Goal: Transaction & Acquisition: Purchase product/service

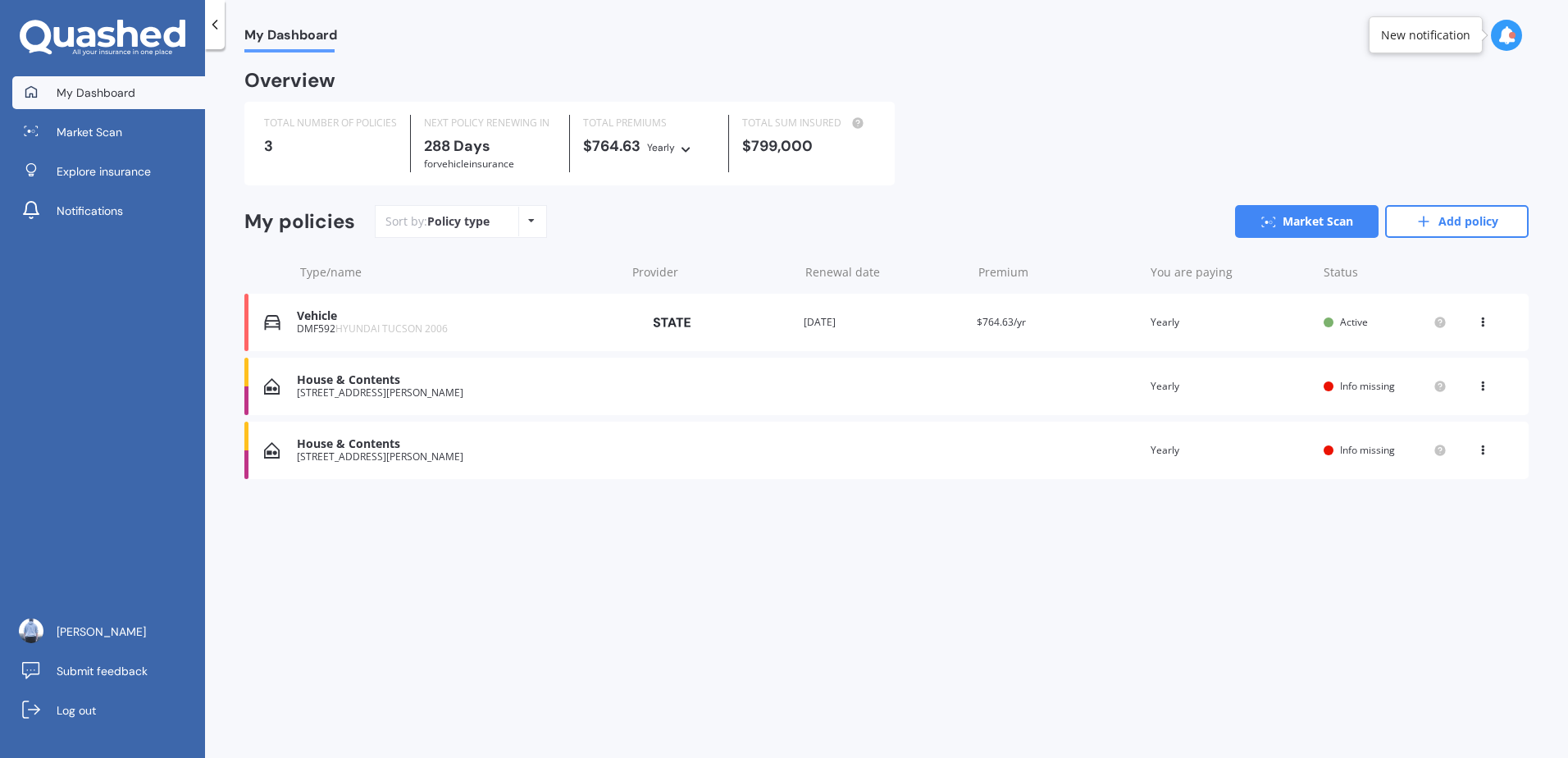
click at [1491, 455] on div "View option View policy Delete" at bounding box center [1485, 450] width 15 height 17
click at [1471, 512] on div "Delete" at bounding box center [1447, 514] width 163 height 33
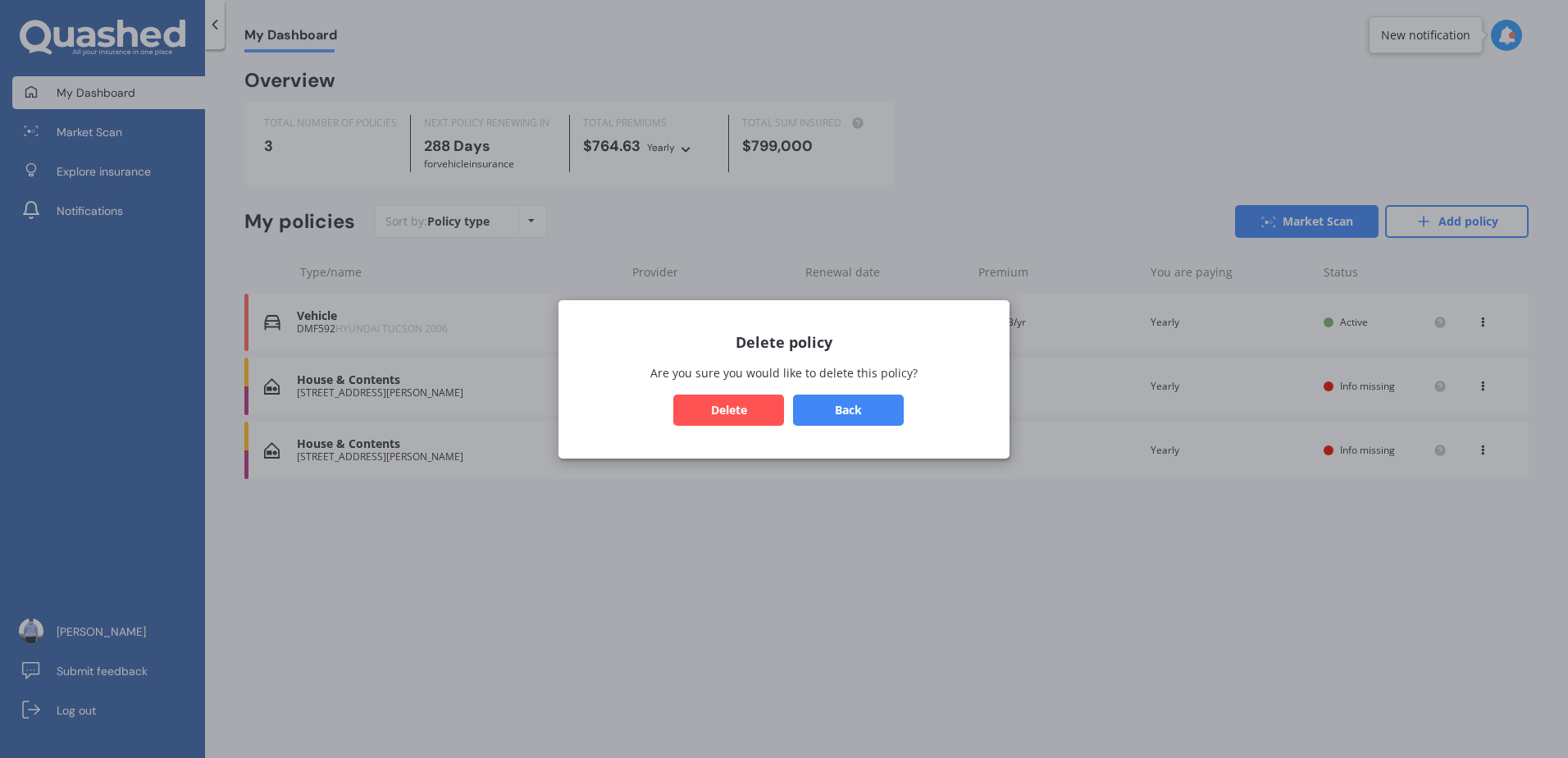
click at [760, 410] on button "Delete" at bounding box center [729, 410] width 111 height 31
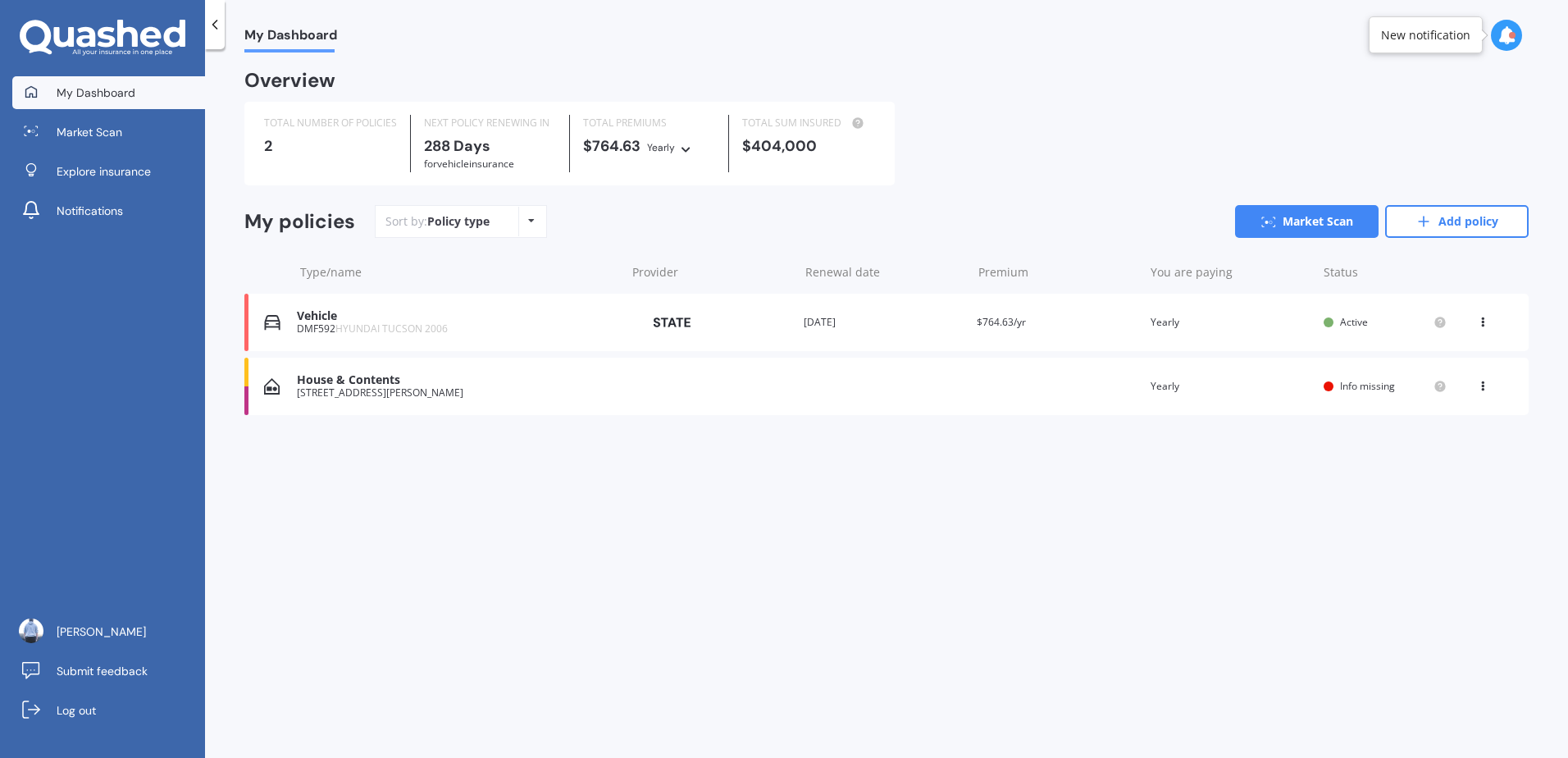
click at [1485, 383] on icon at bounding box center [1483, 383] width 12 height 10
click at [1406, 448] on div "Delete" at bounding box center [1447, 451] width 163 height 33
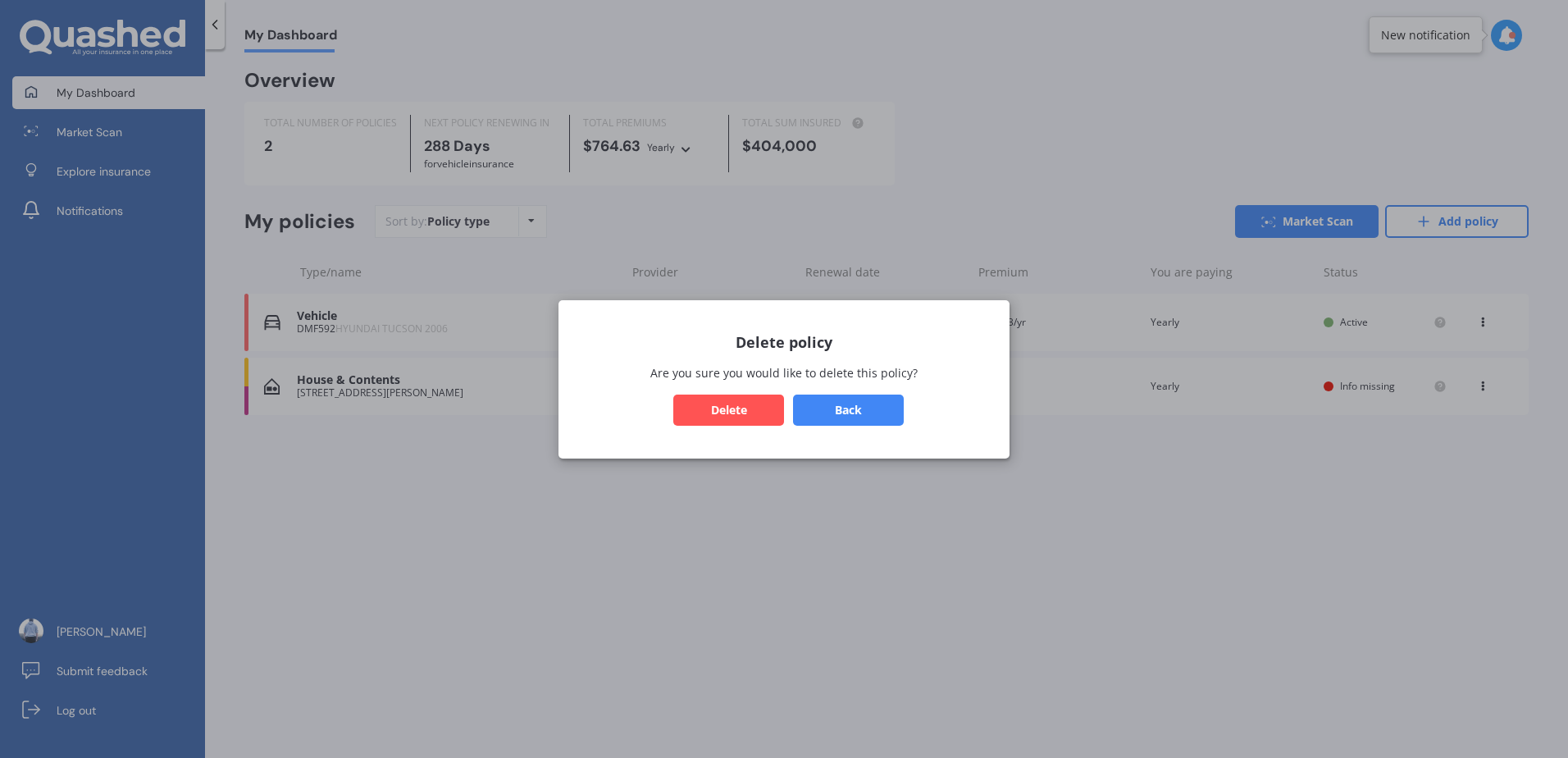
click at [738, 395] on button "Delete" at bounding box center [729, 410] width 111 height 31
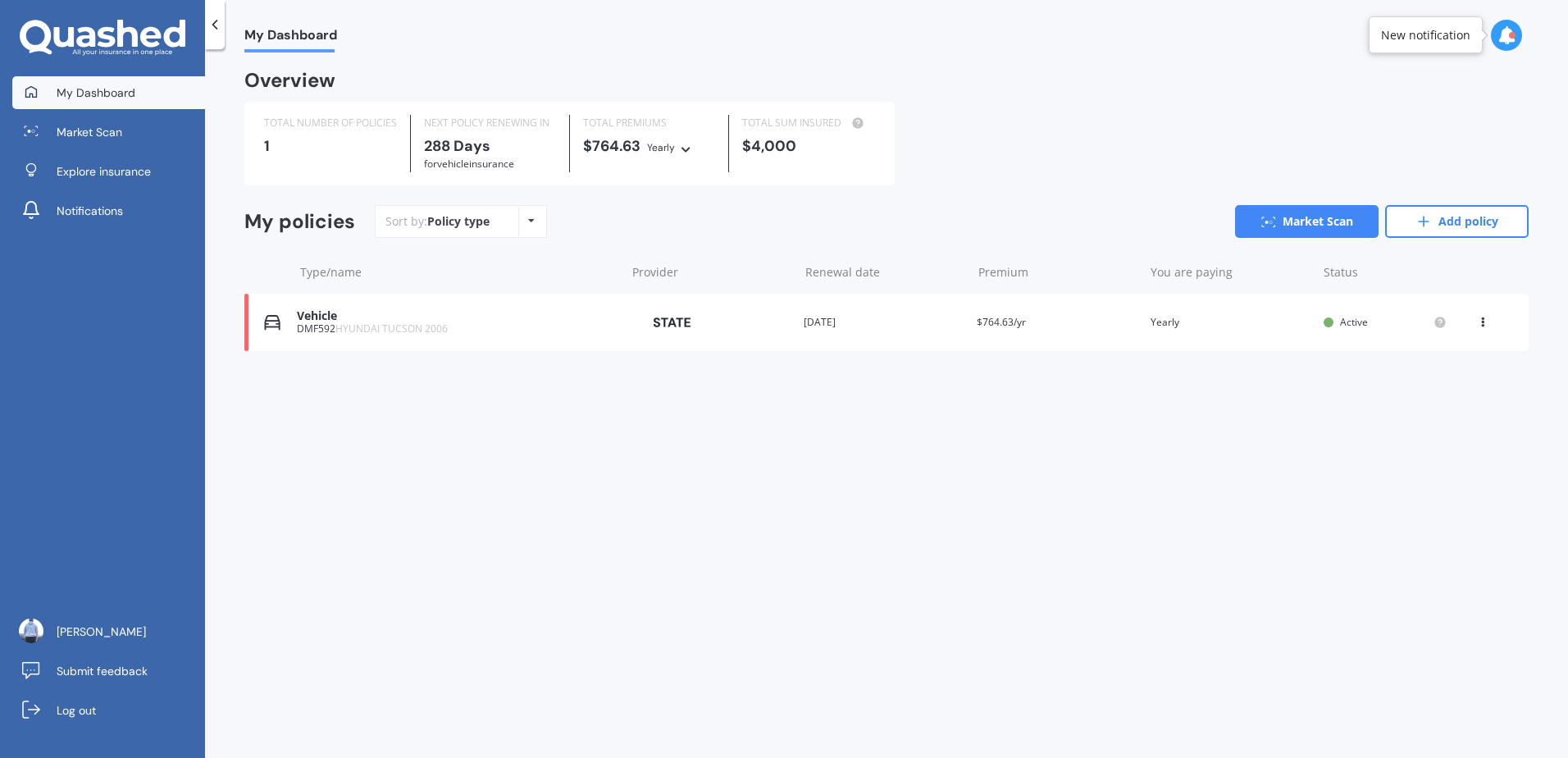
click at [737, 402] on div "My Dashboard Overview TOTAL NUMBER OF POLICIES 1 NEXT POLICY RENEWING IN 288 Da…" at bounding box center [886, 407] width 1363 height 708
click at [1305, 215] on link "Market Scan" at bounding box center [1307, 221] width 144 height 33
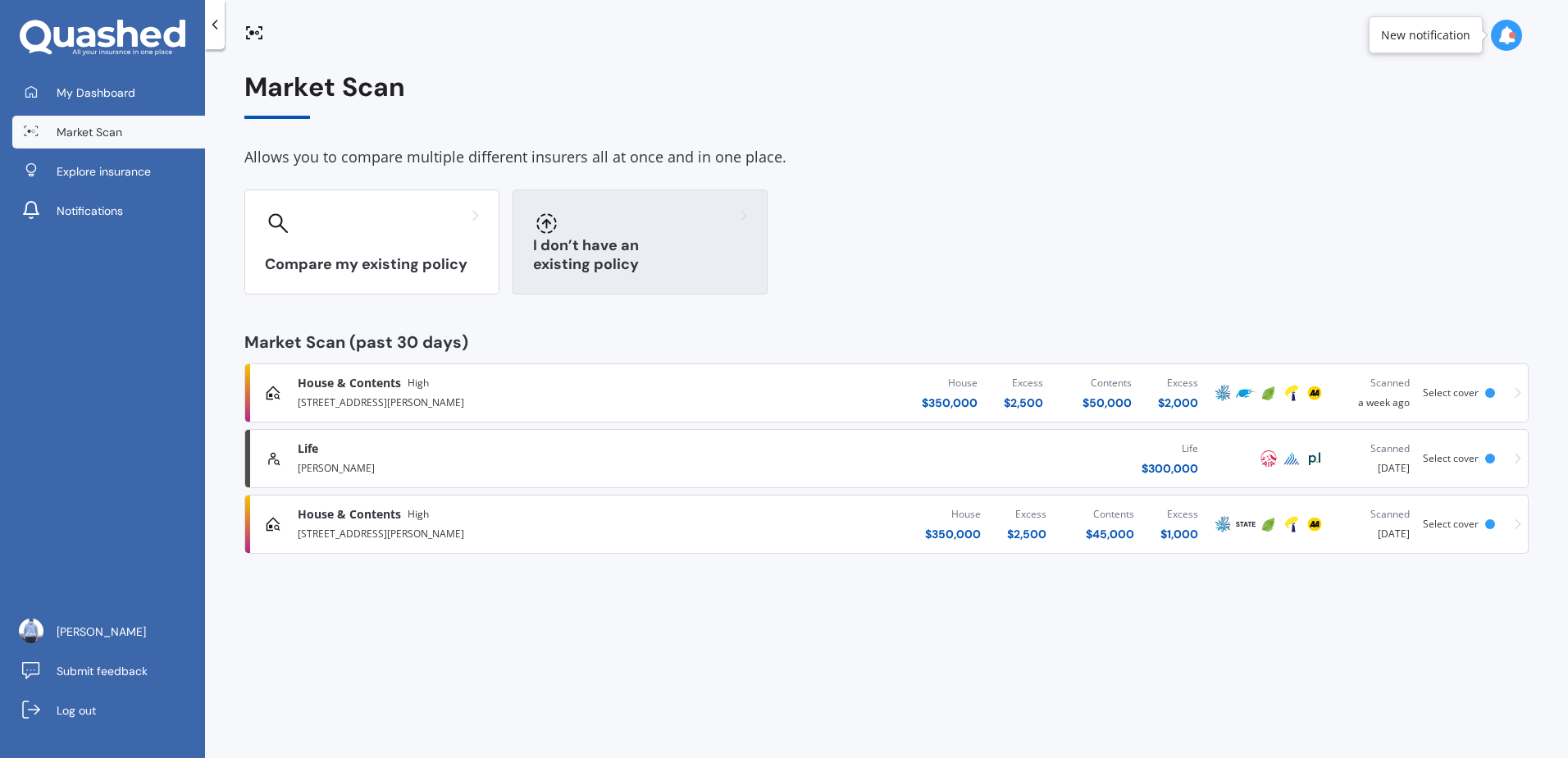
click at [699, 203] on div "I don’t have an existing policy" at bounding box center [640, 241] width 255 height 105
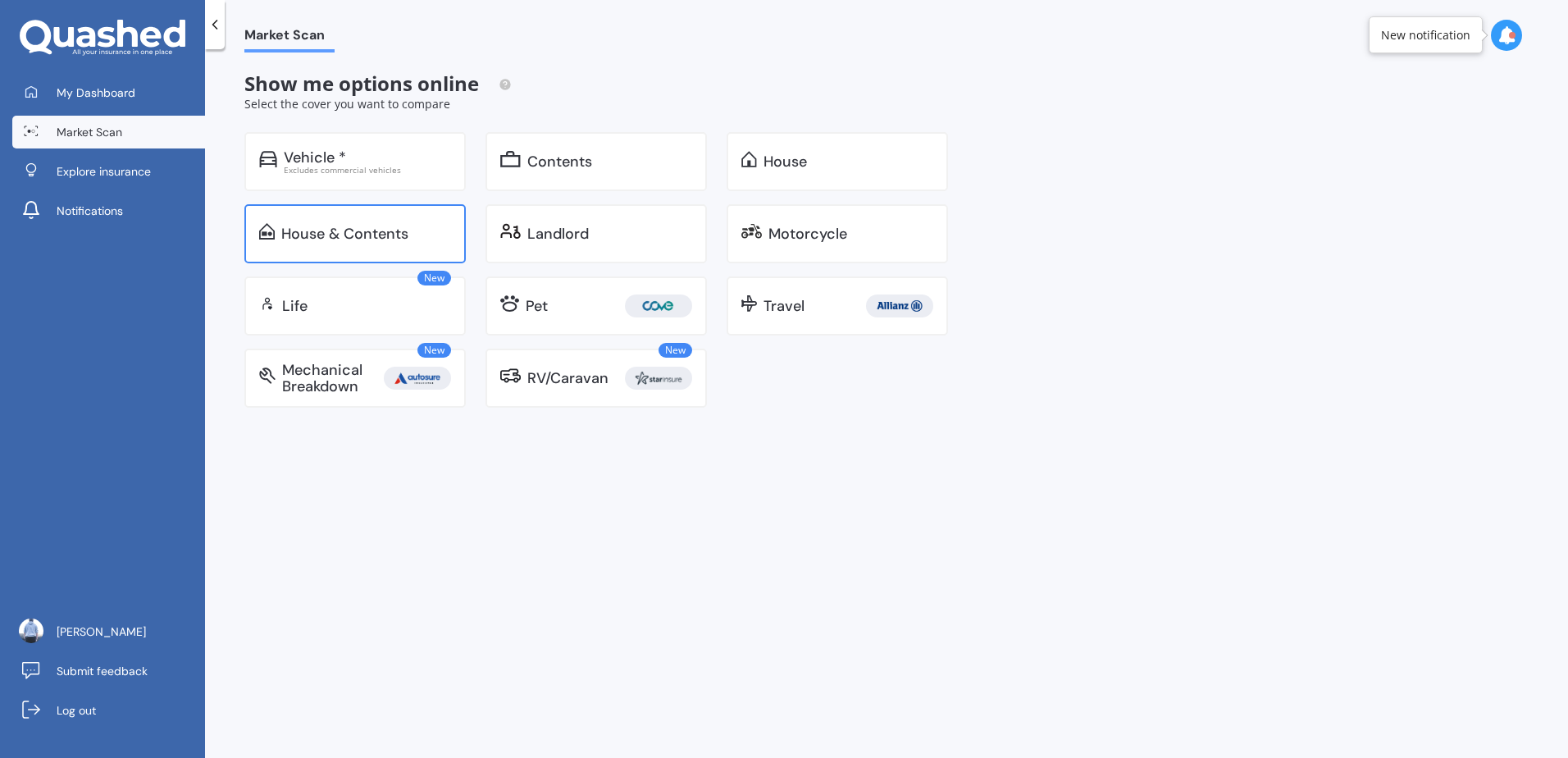
click at [409, 233] on div "House & Contents" at bounding box center [367, 234] width 170 height 17
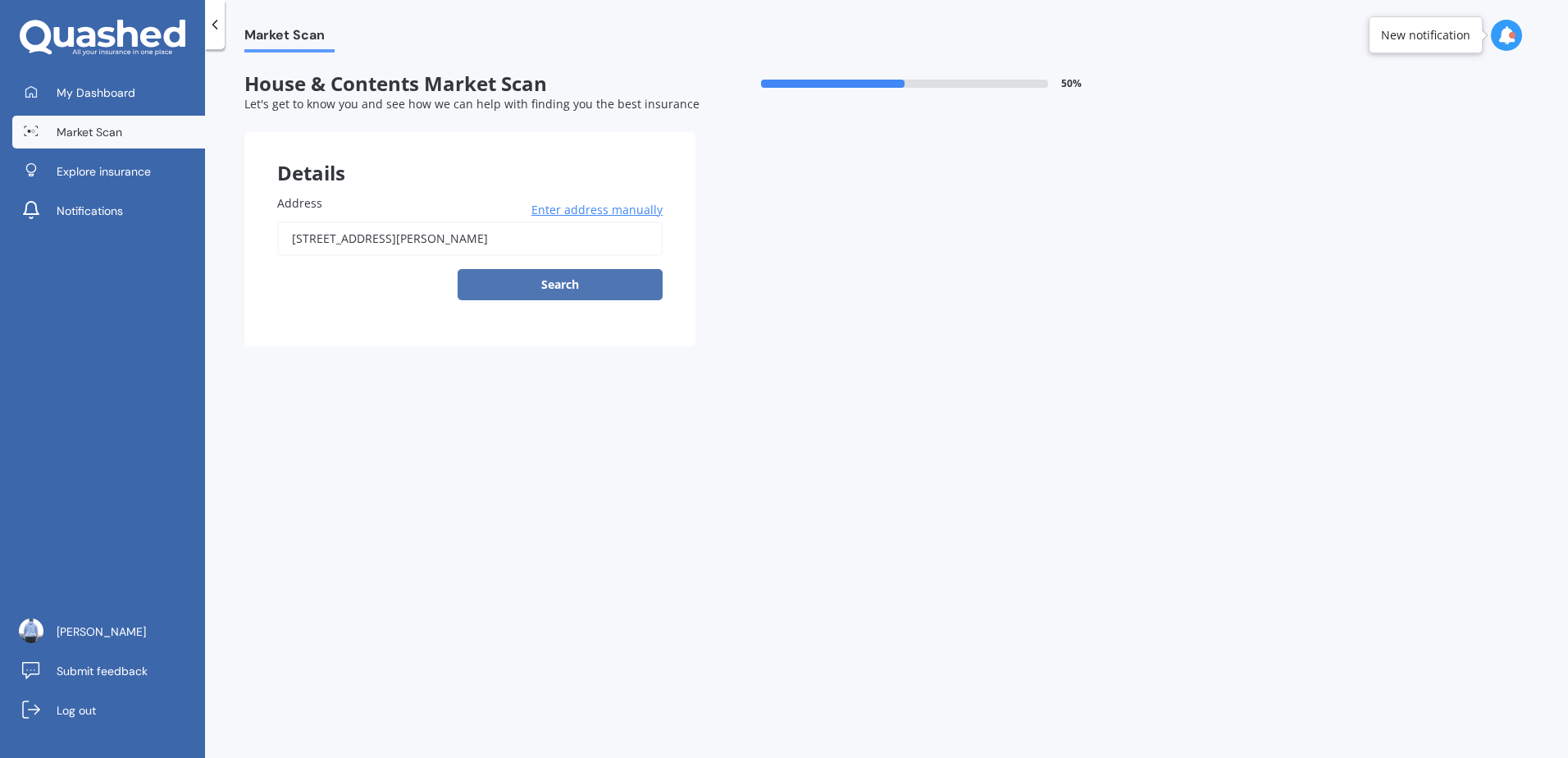
click at [595, 284] on button "Search" at bounding box center [560, 285] width 205 height 31
click at [537, 250] on input "1A Worcester Street, Levin 5510" at bounding box center [470, 239] width 386 height 35
type input "1A Worcester Street, Levin 5510"
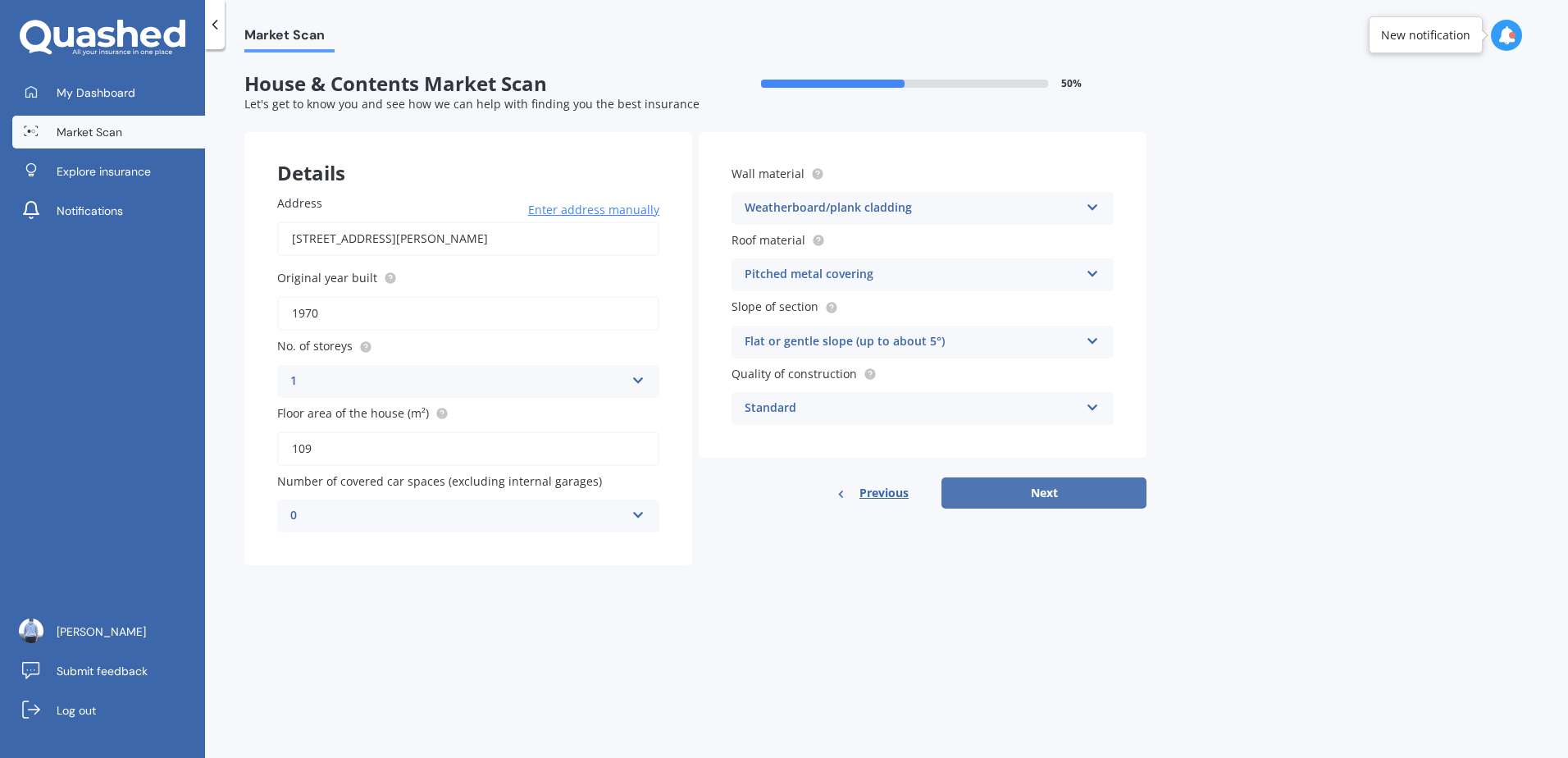
click at [1097, 499] on button "Next" at bounding box center [1044, 493] width 205 height 31
select select "16"
select select "12"
select select "2000"
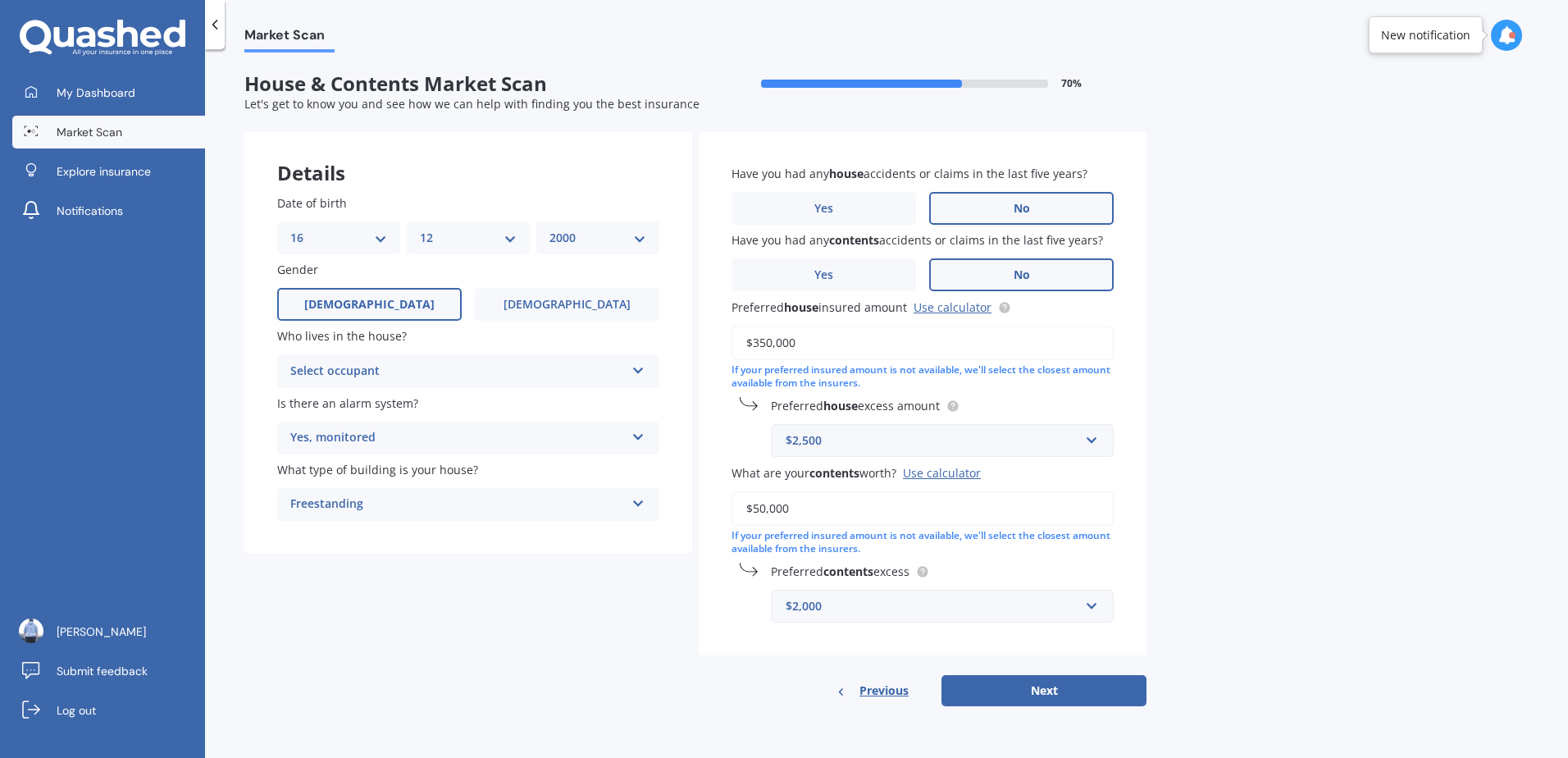
click at [486, 500] on div "Freestanding" at bounding box center [457, 505] width 334 height 20
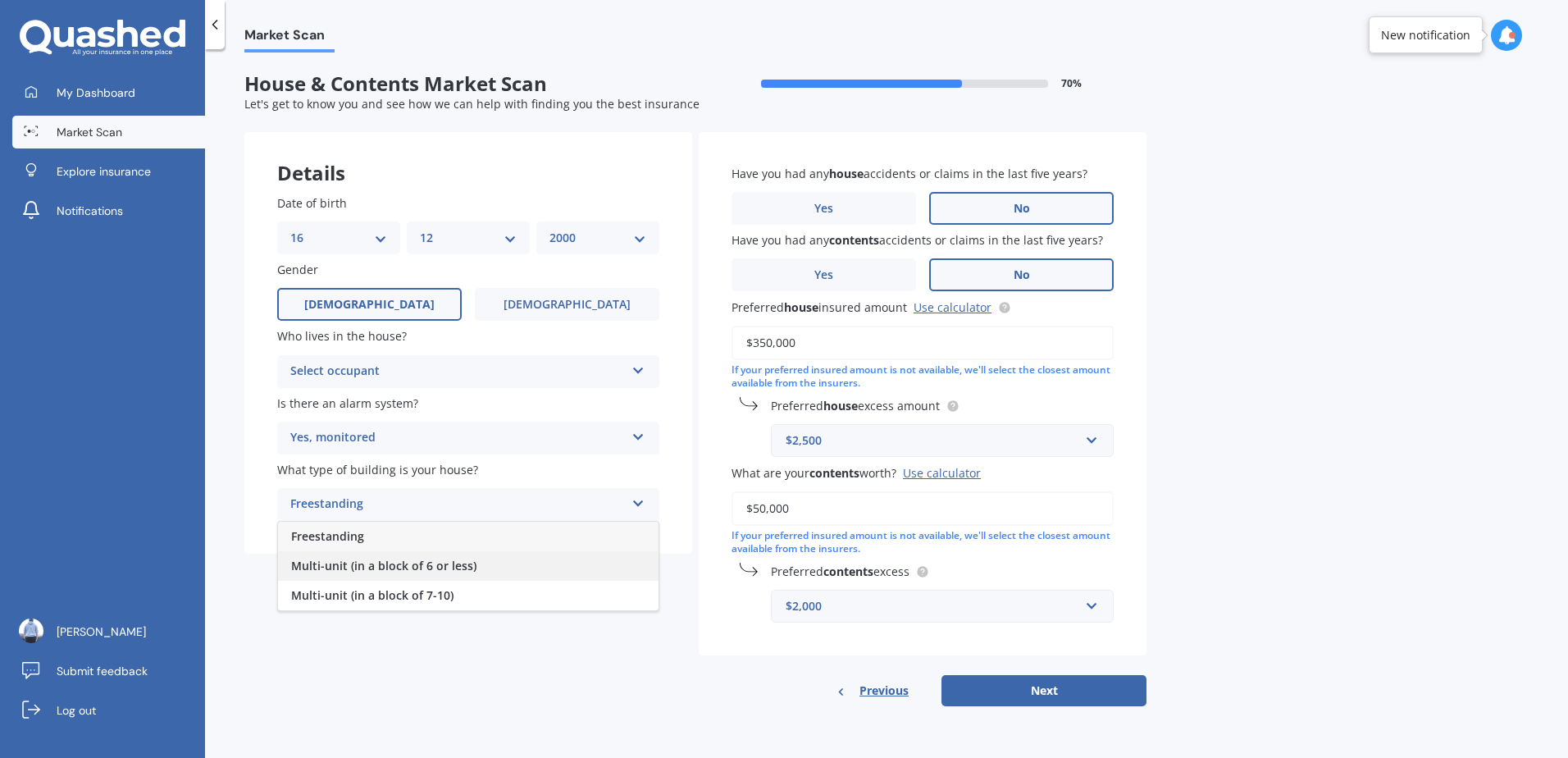
click at [483, 572] on div "Multi-unit (in a block of 6 or less)" at bounding box center [468, 566] width 381 height 30
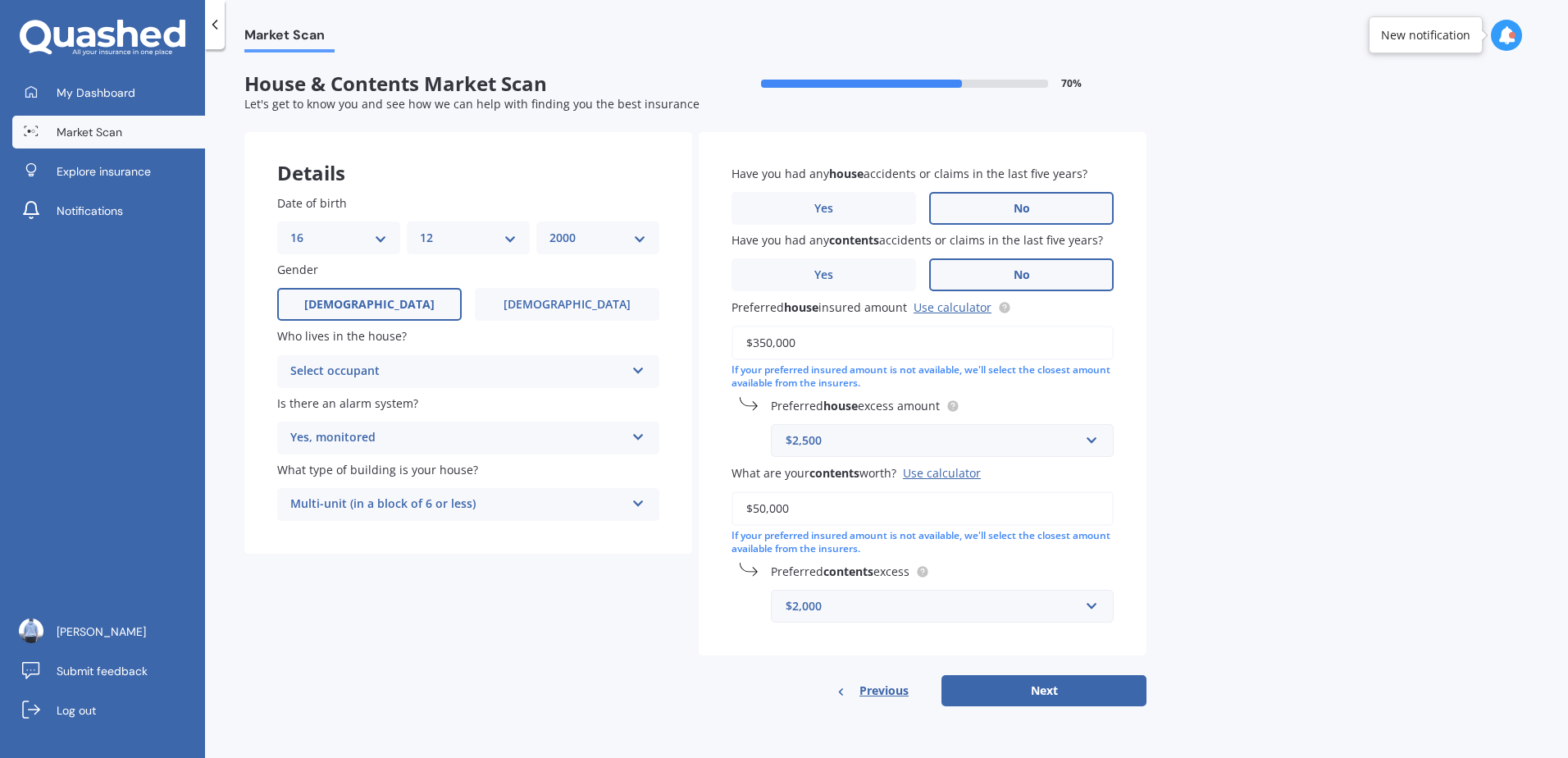
click at [481, 598] on div "Details Date of birth DD 01 02 03 04 05 06 07 08 09 10 11 12 13 14 15 16 17 18 …" at bounding box center [695, 419] width 902 height 575
click at [390, 374] on div "Select occupant" at bounding box center [457, 372] width 334 height 20
click at [367, 391] on div "Owner" at bounding box center [468, 404] width 381 height 30
click at [204, 348] on div "My Dashboard Market Scan Explore insurance Notifications Ezra Willis Submit fee…" at bounding box center [102, 417] width 205 height 682
click at [756, 511] on input "$50,000" at bounding box center [922, 509] width 382 height 35
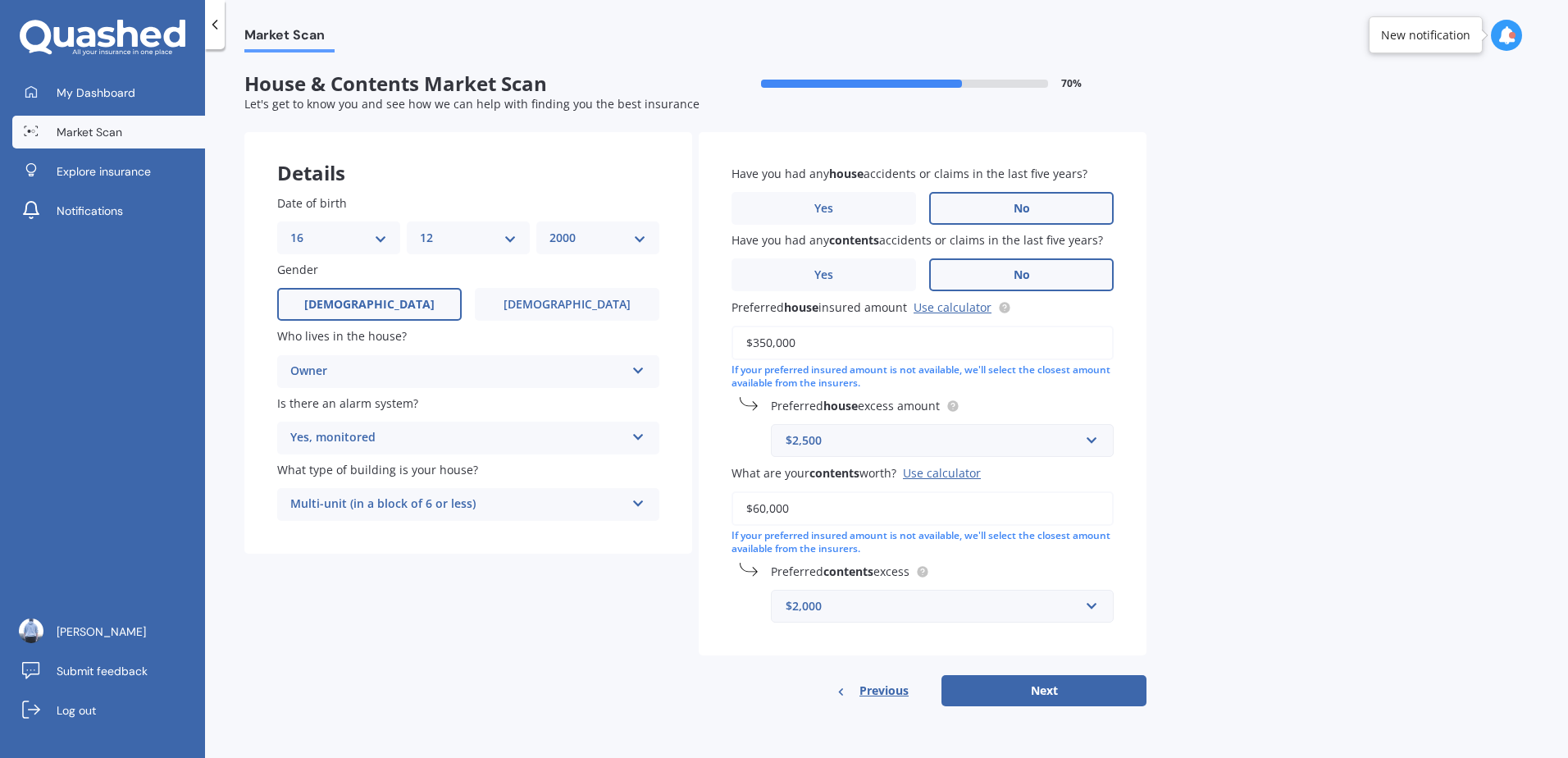
type input "$60,000"
click at [1295, 584] on div "Market Scan House & Contents Market Scan 70 % Let's get to know you and see how…" at bounding box center [886, 407] width 1363 height 708
click at [1060, 605] on div "$2,000" at bounding box center [933, 606] width 294 height 18
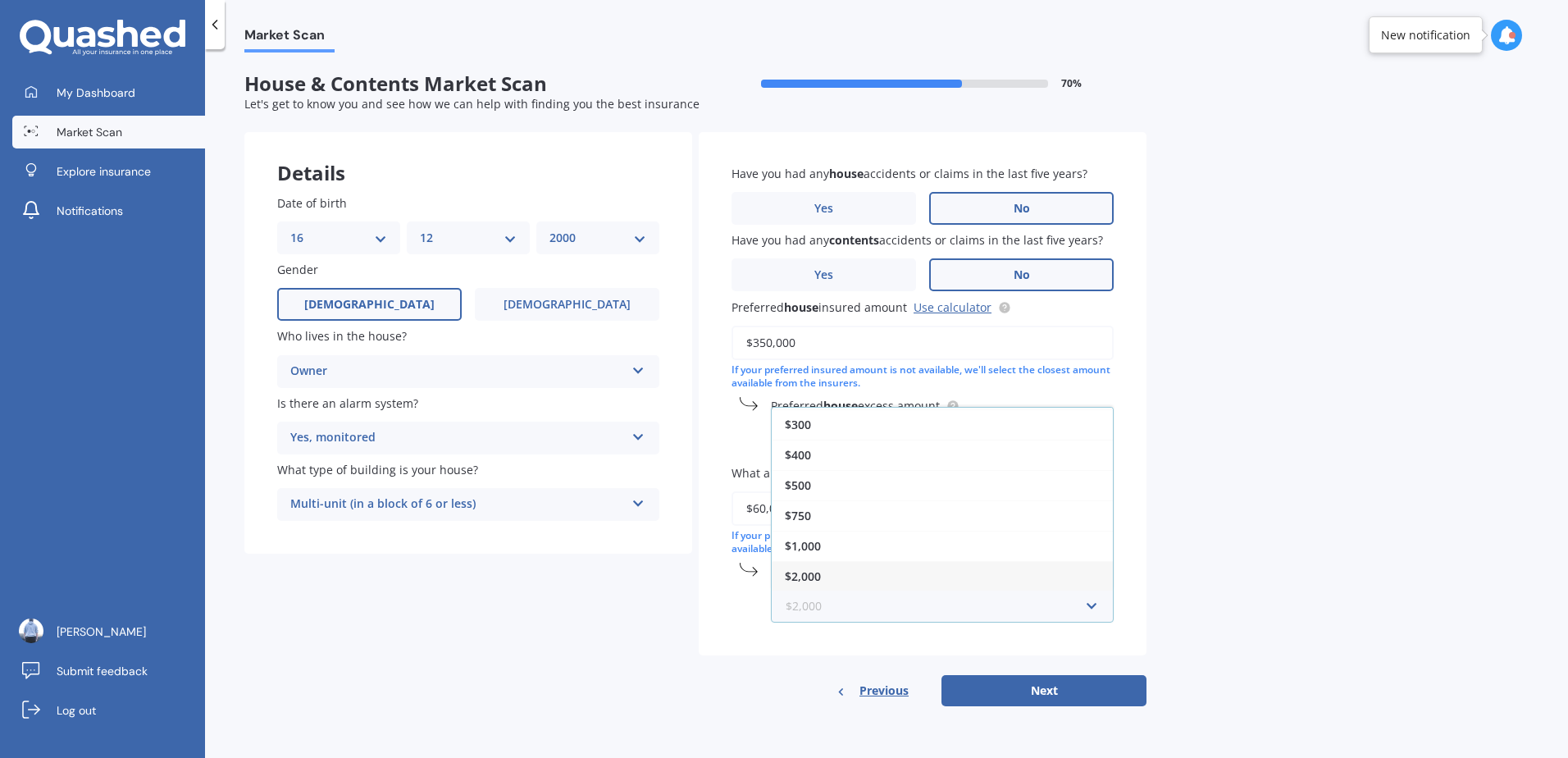
scroll to position [30, 0]
click at [1305, 536] on div "Market Scan House & Contents Market Scan 70 % Let's get to know you and see how…" at bounding box center [886, 407] width 1363 height 708
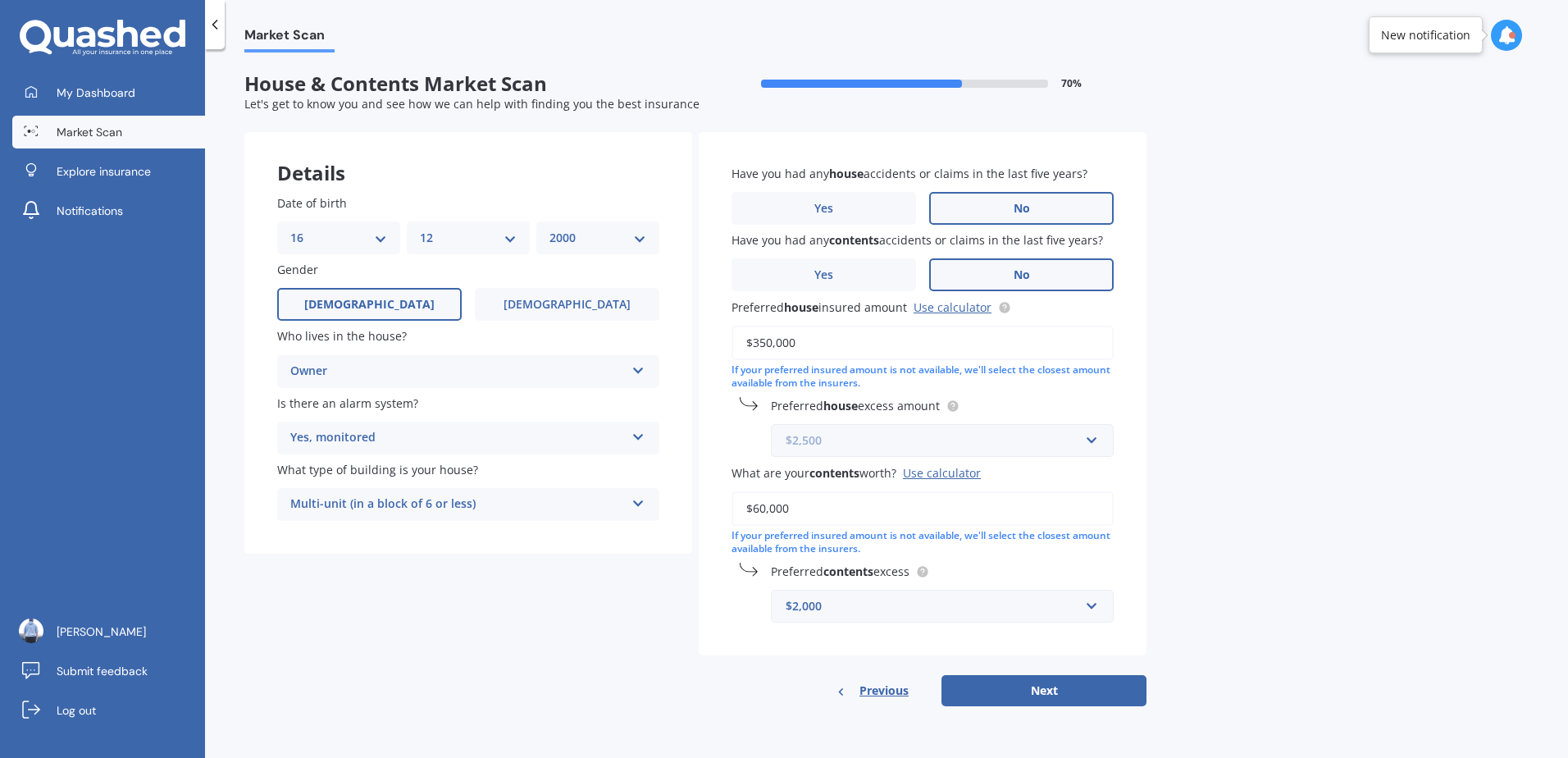
click at [865, 450] on input "text" at bounding box center [936, 441] width 328 height 31
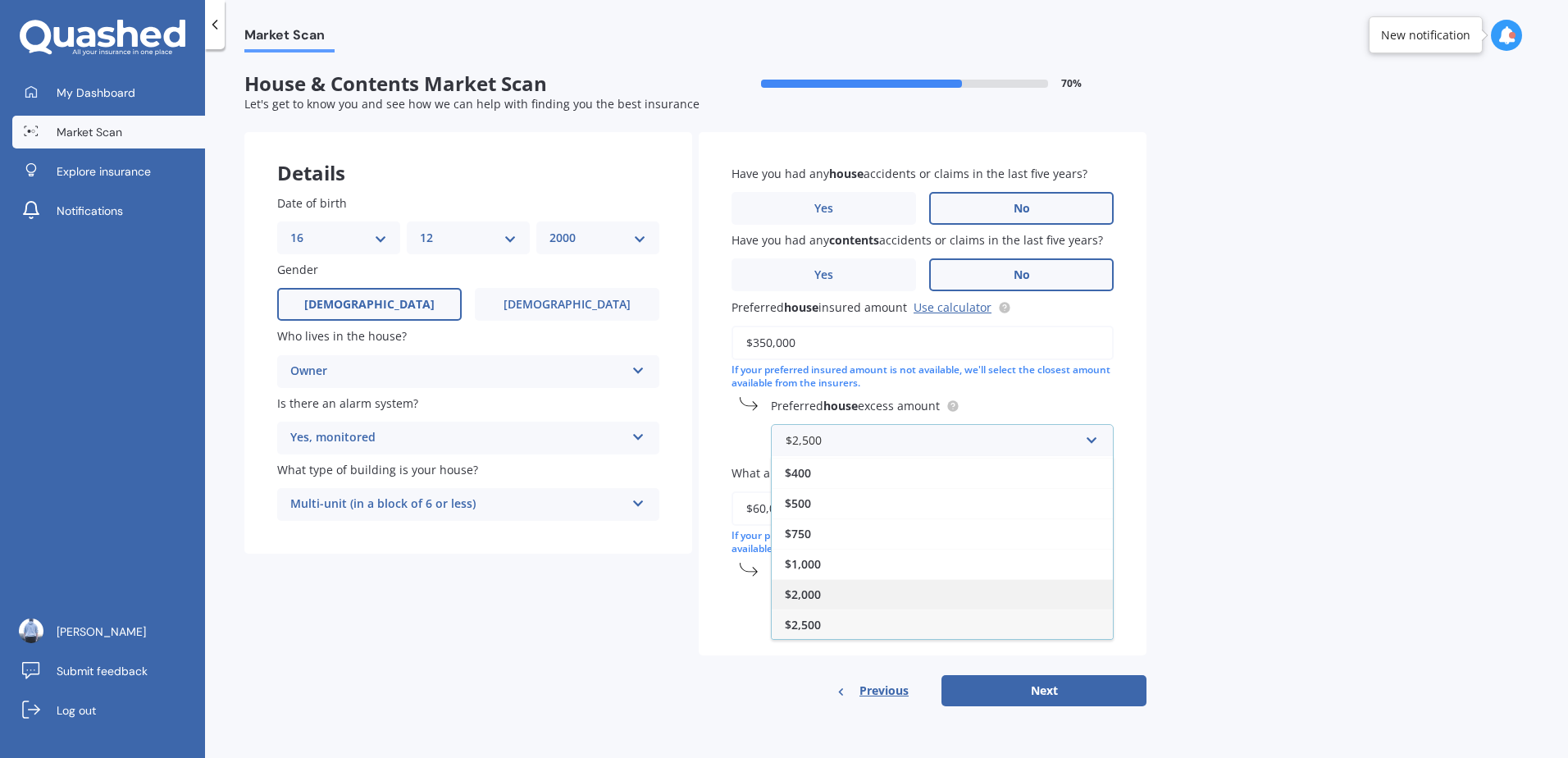
click at [851, 594] on div "$2,000" at bounding box center [942, 594] width 341 height 31
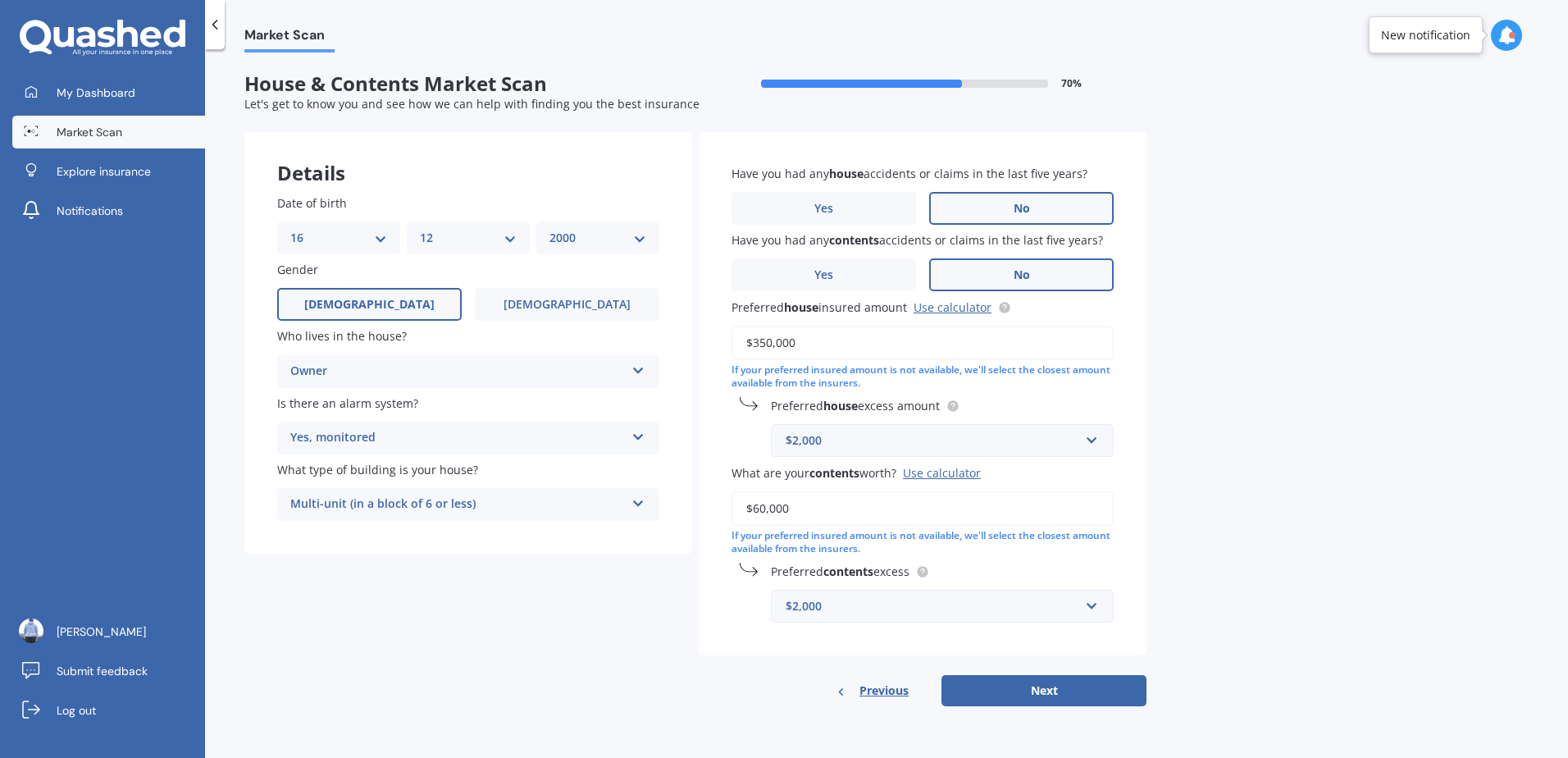
click at [1298, 552] on div "Market Scan House & Contents Market Scan 70 % Let's get to know you and see how…" at bounding box center [886, 407] width 1363 height 708
click at [1074, 702] on button "Next" at bounding box center [1044, 691] width 205 height 31
select select "16"
select select "12"
select select "2000"
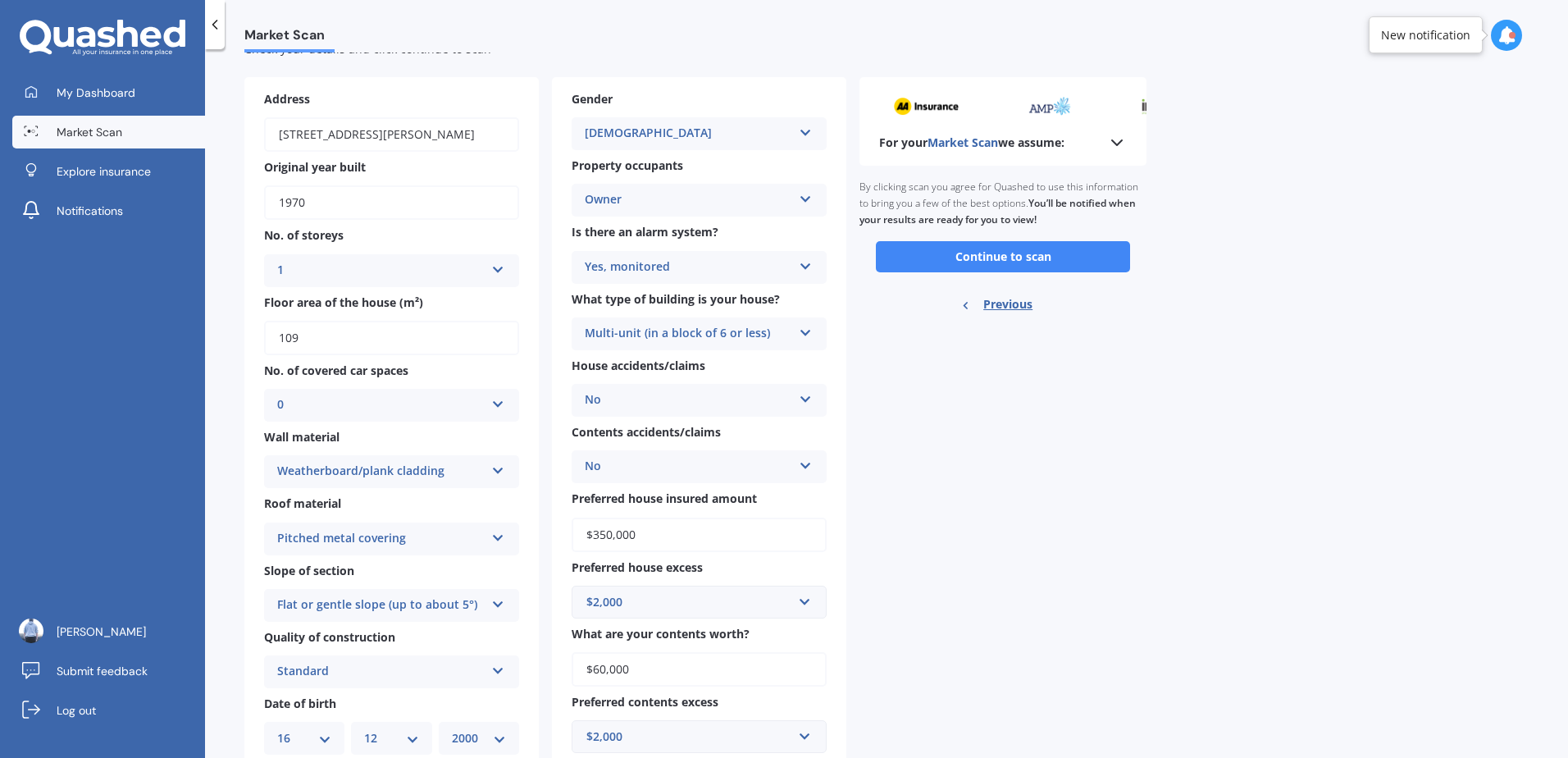
scroll to position [26, 0]
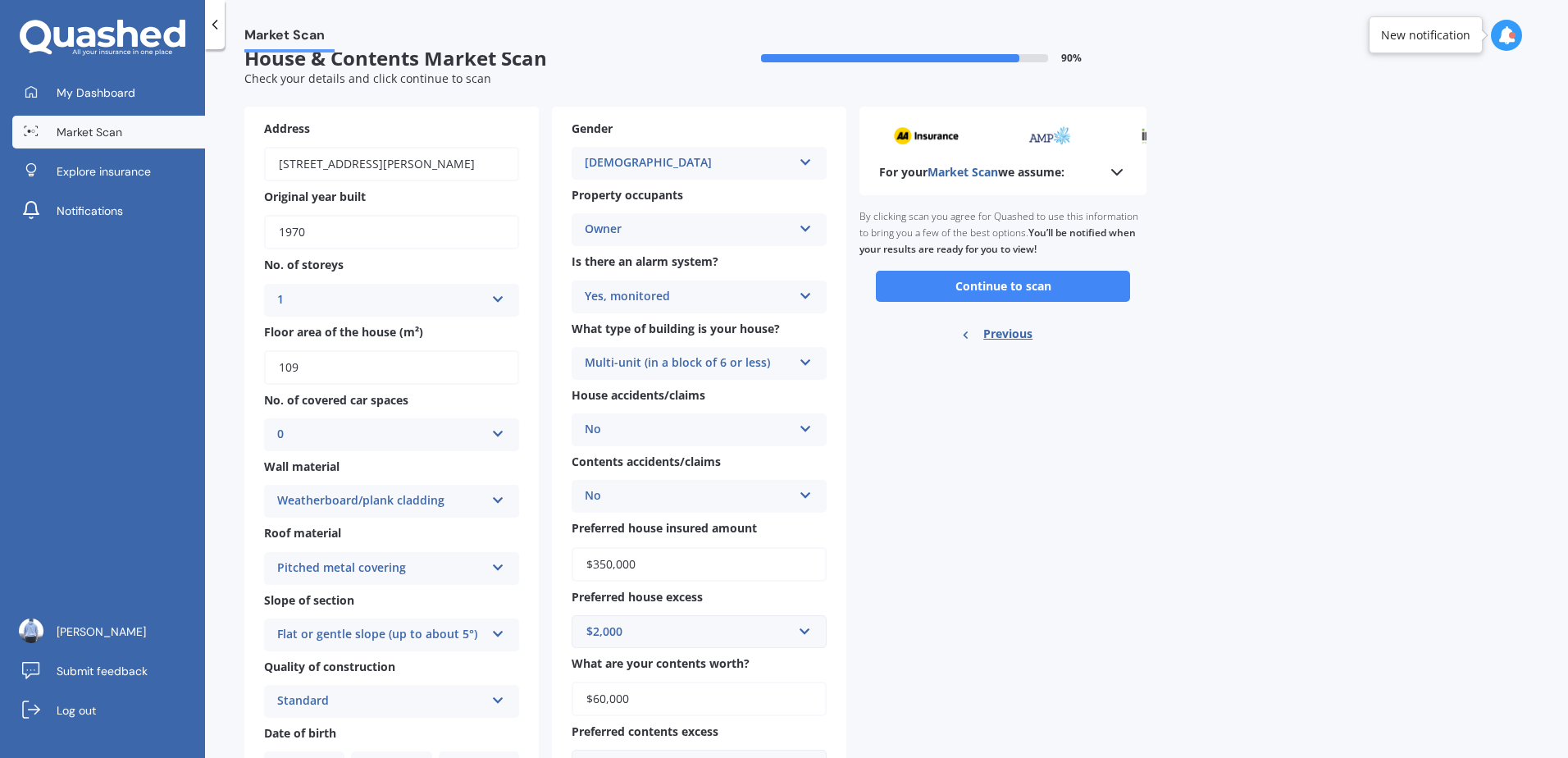
click at [678, 511] on div "No Yes No" at bounding box center [699, 496] width 255 height 33
click at [684, 498] on div "No" at bounding box center [688, 496] width 207 height 20
click at [964, 278] on button "Continue to scan" at bounding box center [1003, 287] width 254 height 31
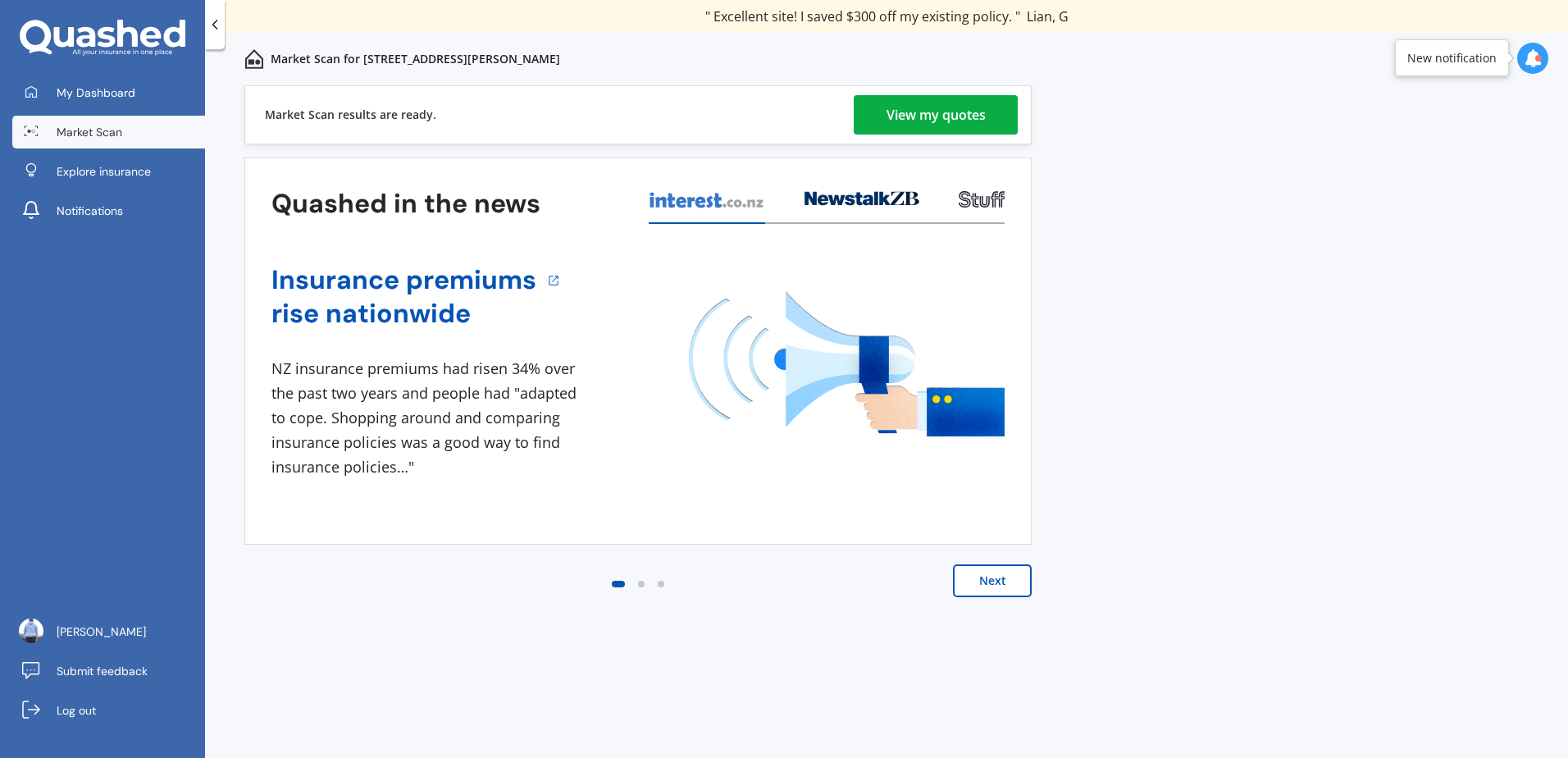
click at [943, 100] on div "View my quotes" at bounding box center [936, 115] width 99 height 40
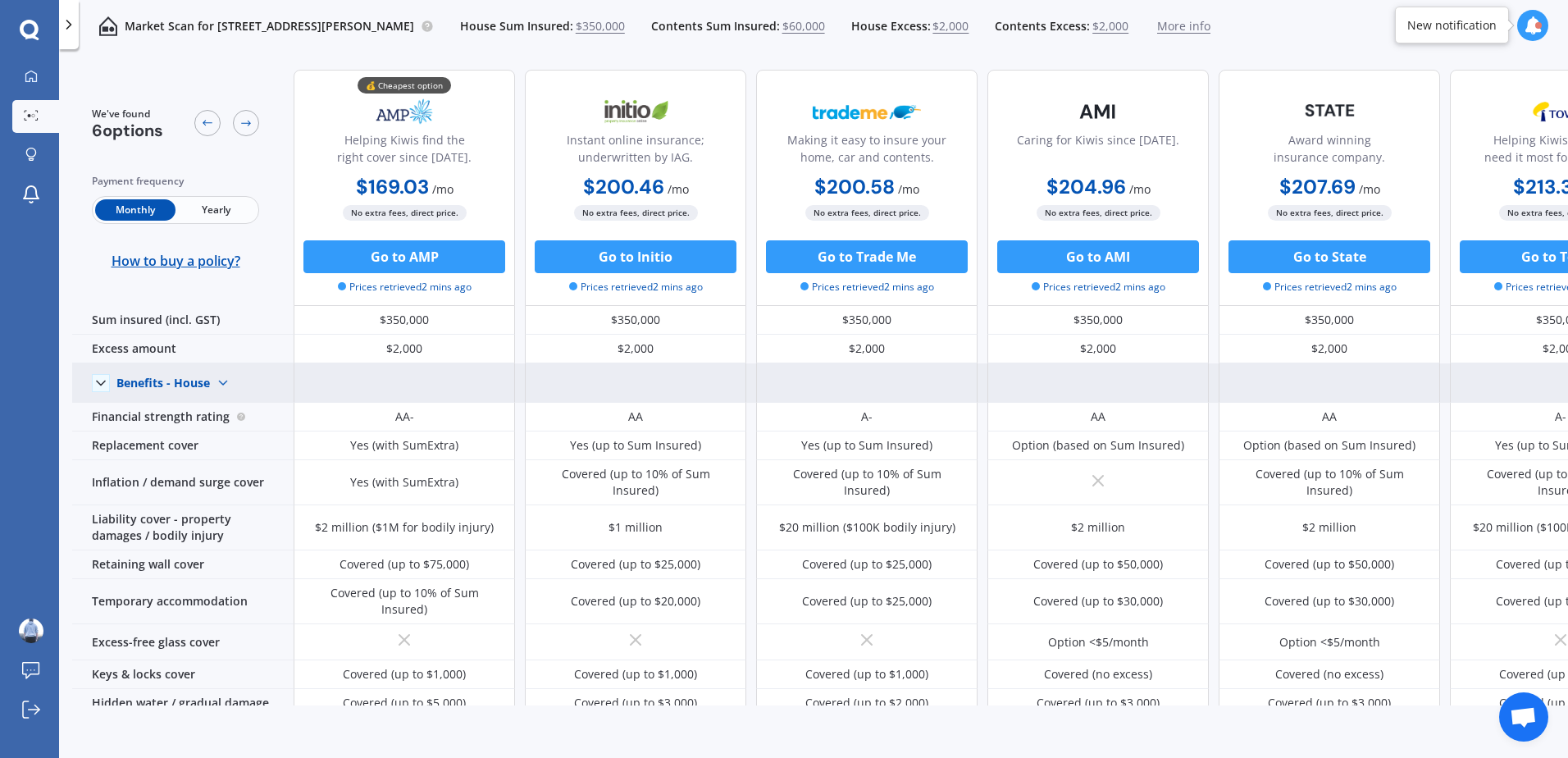
click at [103, 386] on icon at bounding box center [101, 383] width 17 height 17
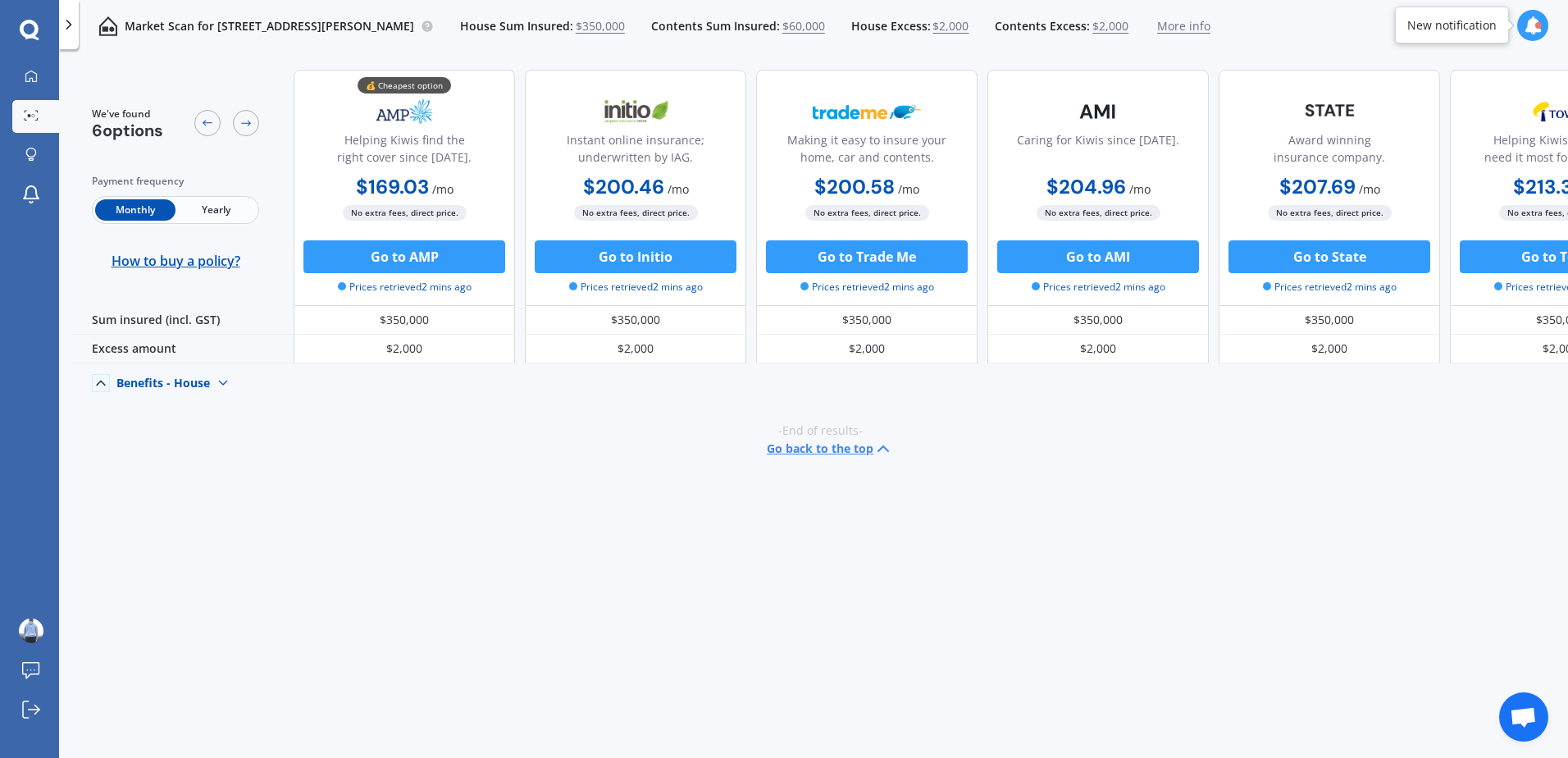
click at [101, 383] on icon at bounding box center [101, 383] width 17 height 17
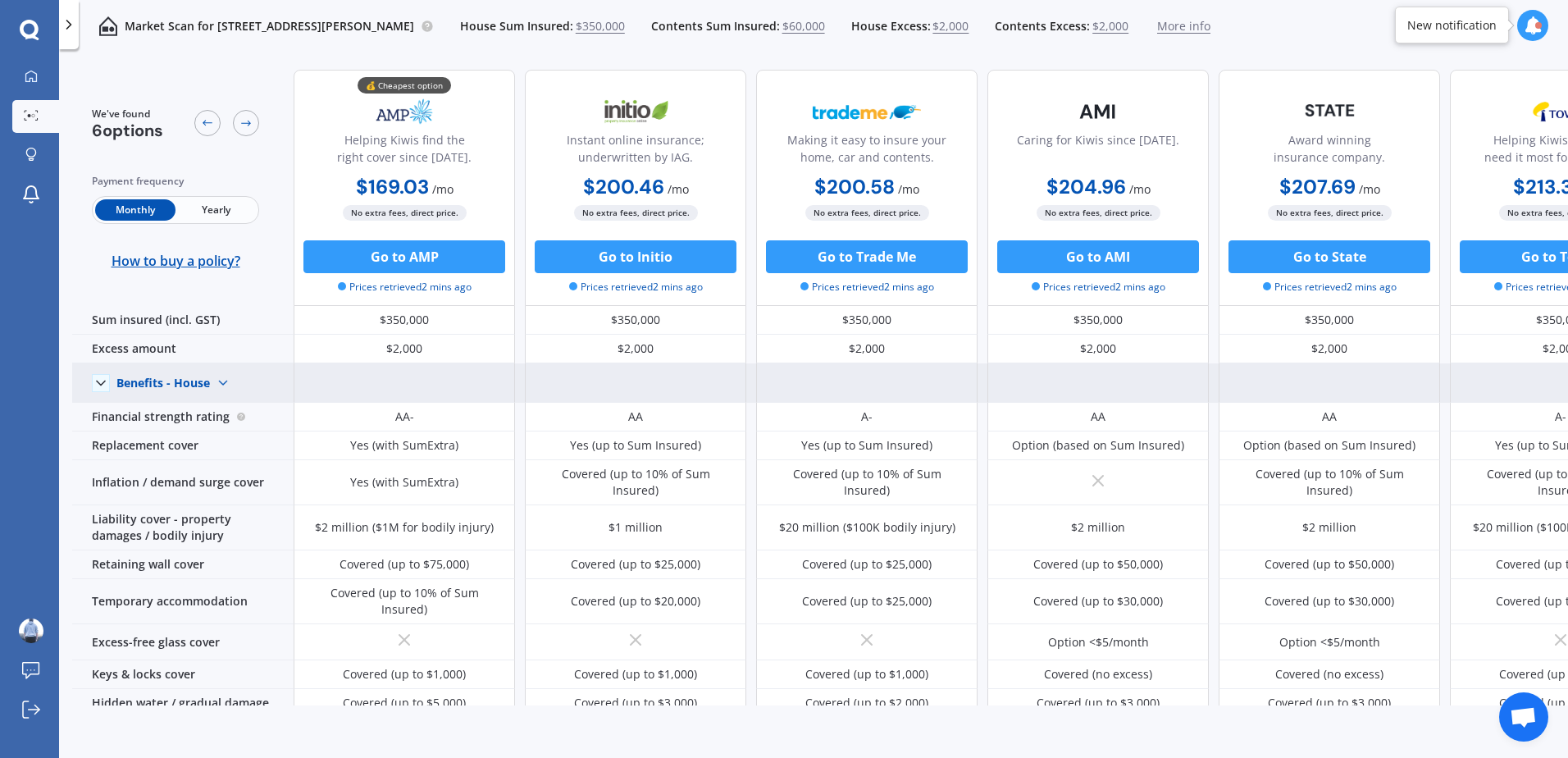
click at [221, 205] on span "Yearly" at bounding box center [216, 210] width 80 height 21
click at [144, 203] on span "Monthly" at bounding box center [135, 210] width 80 height 21
click at [232, 205] on span "Yearly" at bounding box center [216, 210] width 80 height 21
click at [140, 210] on span "Monthly" at bounding box center [135, 210] width 80 height 21
click at [230, 200] on span "Yearly" at bounding box center [216, 210] width 80 height 21
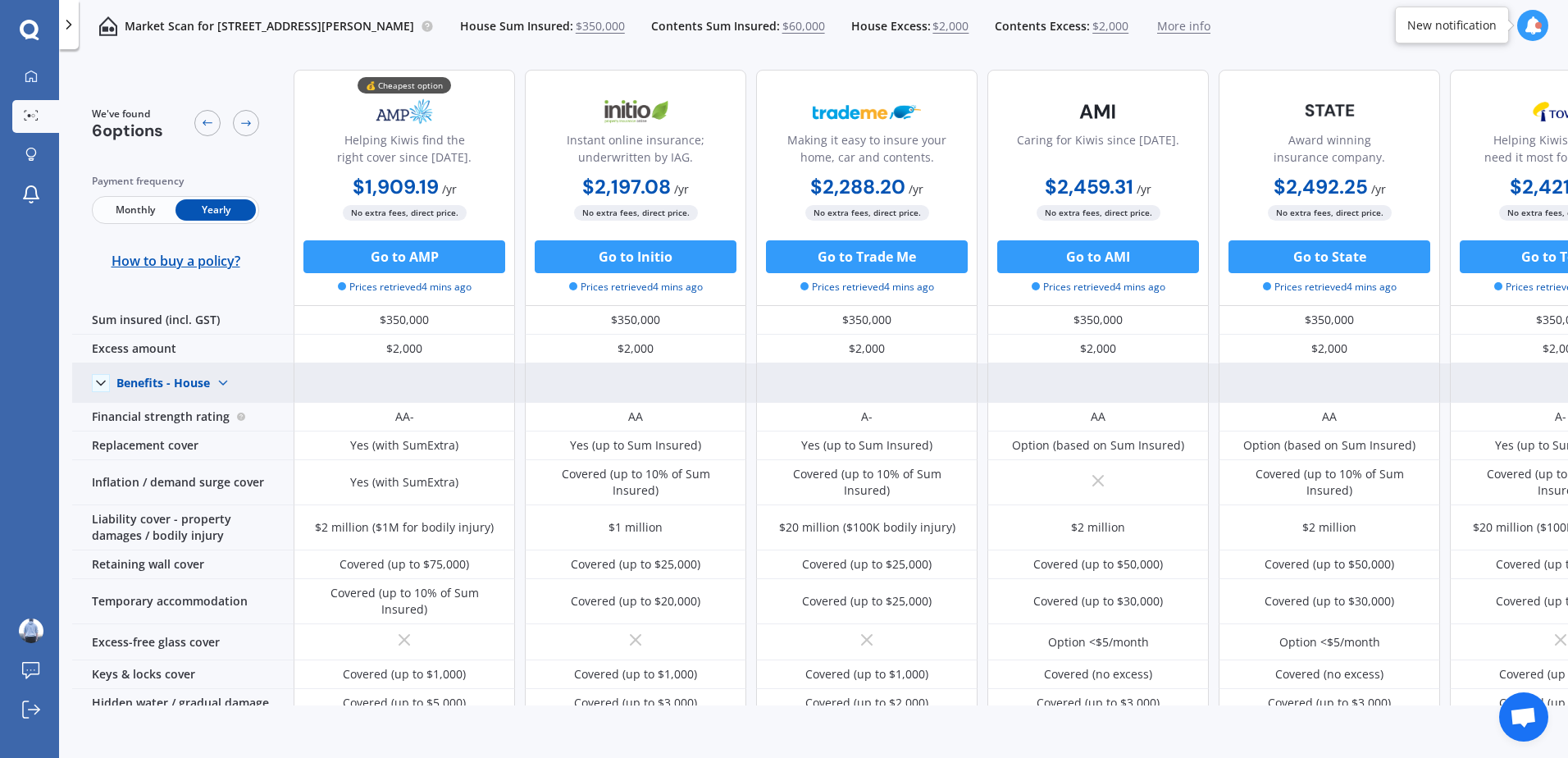
click at [142, 210] on span "Monthly" at bounding box center [135, 210] width 80 height 21
click at [261, 209] on div "We've found 6 options Payment frequency Monthly Yearly How to buy a policy?" at bounding box center [182, 187] width 221 height 236
click at [213, 211] on span "Yearly" at bounding box center [216, 210] width 80 height 21
click at [124, 220] on span "Monthly" at bounding box center [135, 210] width 80 height 21
click at [230, 212] on span "Yearly" at bounding box center [216, 210] width 80 height 21
